Goal: Transaction & Acquisition: Obtain resource

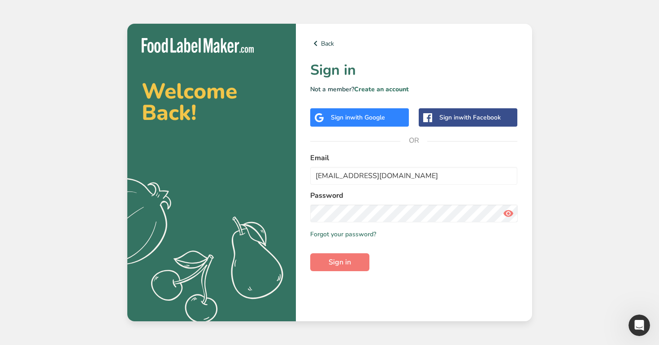
type input "[EMAIL_ADDRESS][DOMAIN_NAME]"
click at [310, 254] on button "Sign in" at bounding box center [339, 263] width 59 height 18
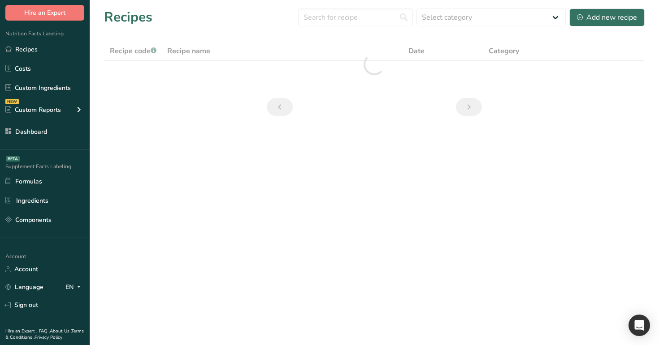
scroll to position [68, 0]
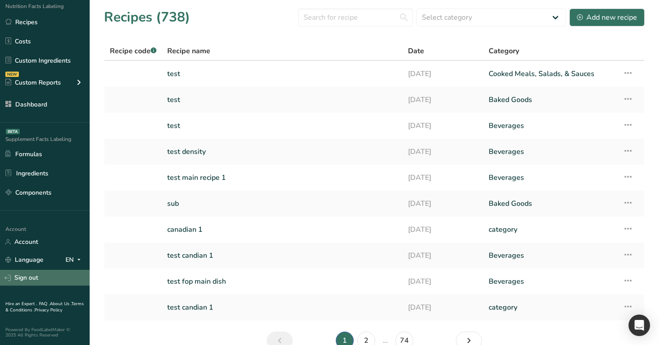
click at [45, 279] on link "Sign out" at bounding box center [45, 278] width 90 height 16
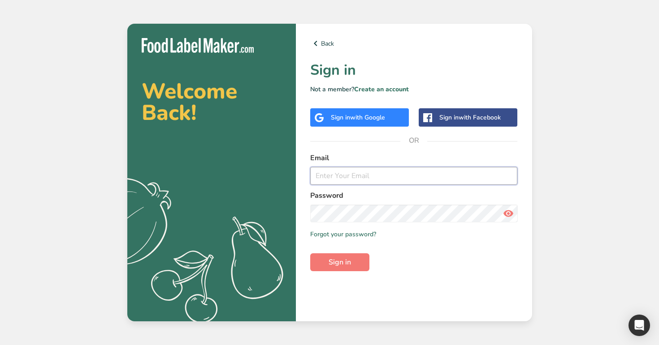
click at [335, 174] on input "email" at bounding box center [413, 176] width 207 height 18
paste input "test_exp_aug_19_2@test.com"
type input "test_exp_aug_19_2@test.com"
click at [346, 264] on span "Sign in" at bounding box center [339, 262] width 22 height 11
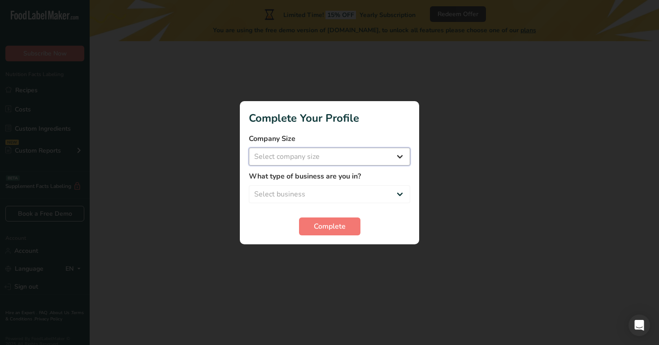
click at [349, 150] on select "Select company size Over 500 Employees test 1 1 Fewer than 10 Employees Fewer t…" at bounding box center [329, 157] width 161 height 18
select select "20"
click at [249, 148] on select "Select company size Over 500 Employees test 1 1 Fewer than 10 Employees Fewer t…" at bounding box center [329, 157] width 161 height 18
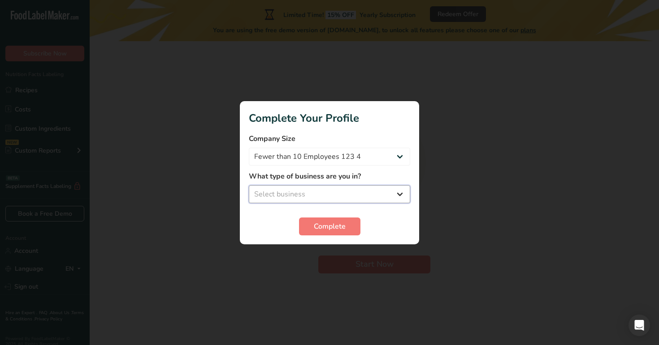
click at [349, 196] on select "Select business Packaged Food Manufacturer Restaurant & Cafe Bakery Meal Plans …" at bounding box center [329, 194] width 161 height 18
select select "3"
click at [249, 185] on select "Select business Packaged Food Manufacturer Restaurant & Cafe Bakery Meal Plans …" at bounding box center [329, 194] width 161 height 18
click at [345, 229] on button "Complete" at bounding box center [329, 227] width 61 height 18
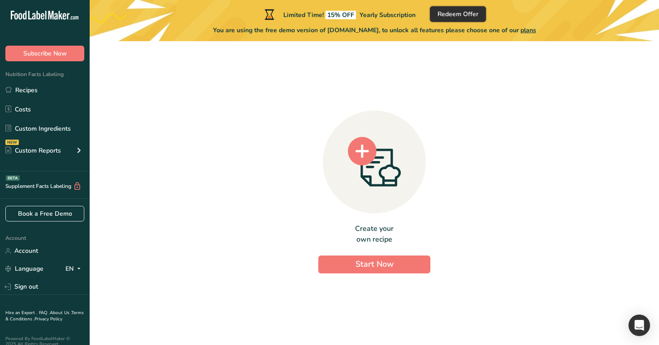
click at [446, 8] on button "Redeem Offer" at bounding box center [458, 14] width 56 height 16
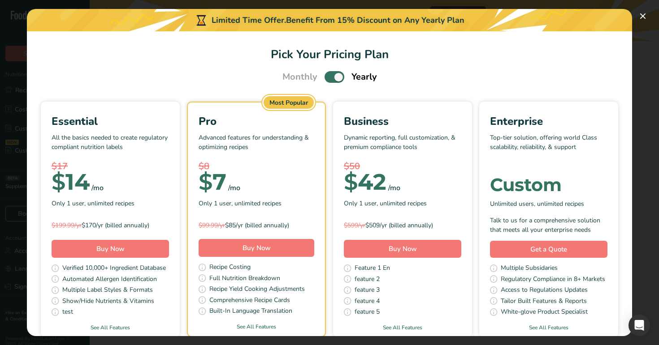
click at [330, 74] on span "Pick Your Pricing Plan Modal" at bounding box center [334, 76] width 20 height 11
click at [330, 74] on input "Pick Your Pricing Plan Modal" at bounding box center [327, 77] width 6 height 6
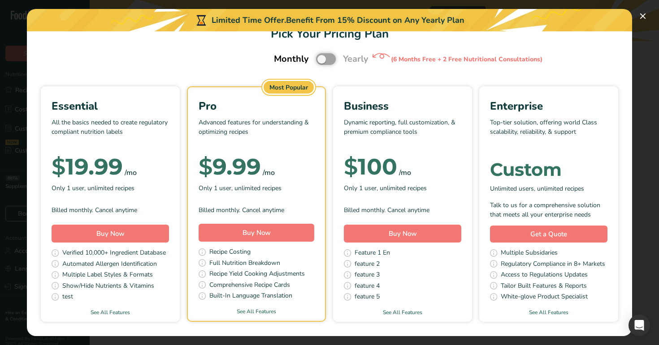
scroll to position [13, 0]
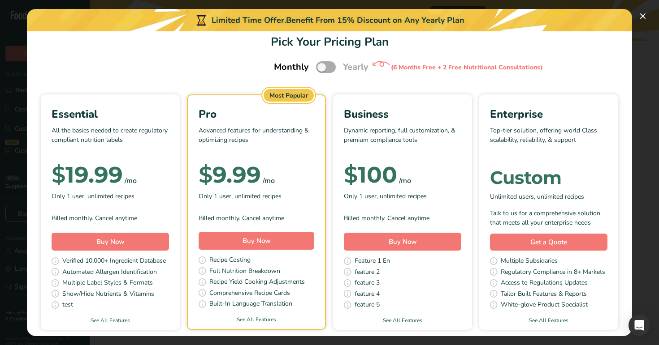
click at [325, 67] on span "Pick Your Pricing Plan Modal" at bounding box center [326, 66] width 20 height 11
click at [322, 67] on input "Pick Your Pricing Plan Modal" at bounding box center [319, 68] width 6 height 6
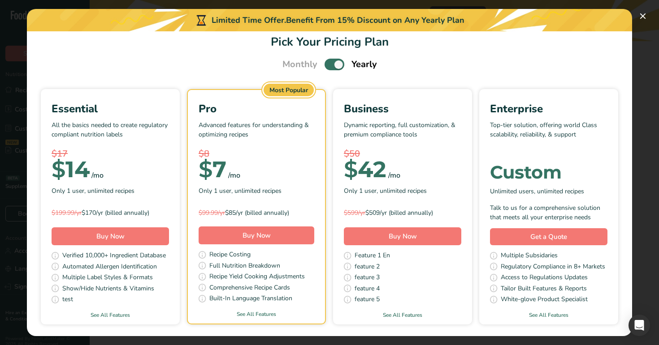
click at [333, 65] on span "Pick Your Pricing Plan Modal" at bounding box center [334, 64] width 20 height 11
click at [330, 65] on input "Pick Your Pricing Plan Modal" at bounding box center [327, 65] width 6 height 6
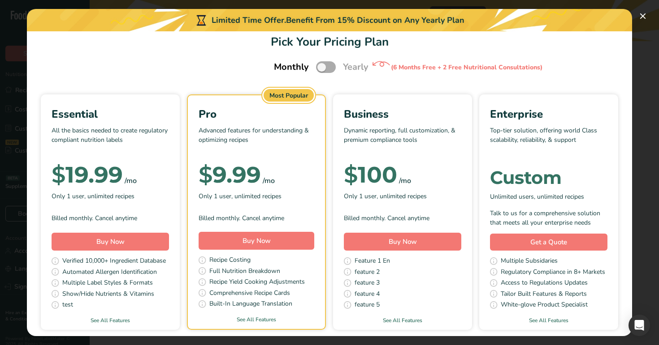
click at [331, 69] on span "Pick Your Pricing Plan Modal" at bounding box center [326, 66] width 20 height 11
click at [322, 69] on input "Pick Your Pricing Plan Modal" at bounding box center [319, 68] width 6 height 6
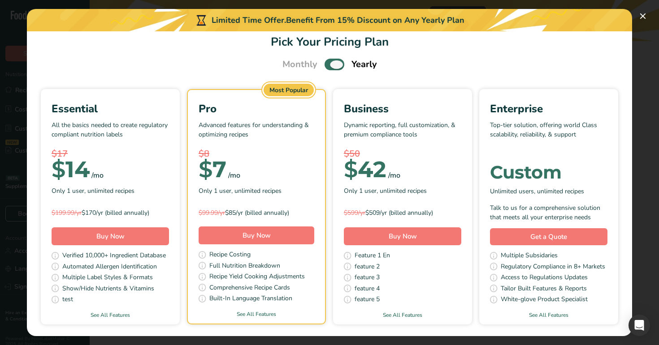
click at [331, 66] on span "Pick Your Pricing Plan Modal" at bounding box center [334, 64] width 20 height 11
click at [330, 66] on input "Pick Your Pricing Plan Modal" at bounding box center [327, 65] width 6 height 6
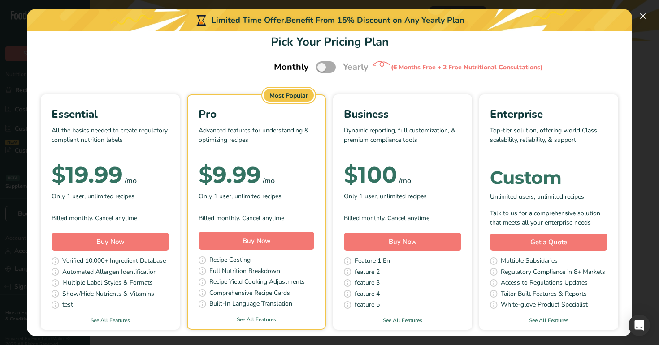
click at [326, 67] on span "Pick Your Pricing Plan Modal" at bounding box center [326, 66] width 20 height 11
click at [322, 67] on input "Pick Your Pricing Plan Modal" at bounding box center [319, 68] width 6 height 6
checkbox input "true"
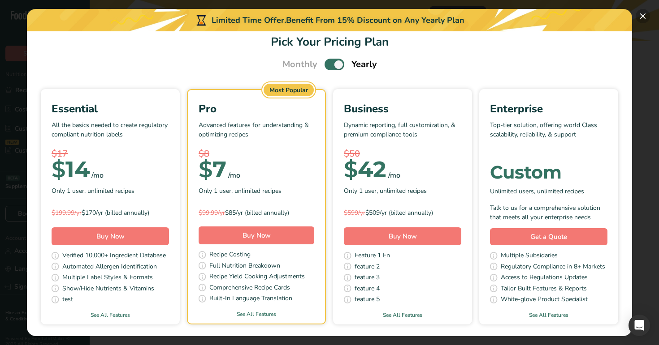
click at [642, 17] on button "Pick Your Pricing Plan Modal" at bounding box center [642, 16] width 14 height 14
